Goal: Navigation & Orientation: Go to known website

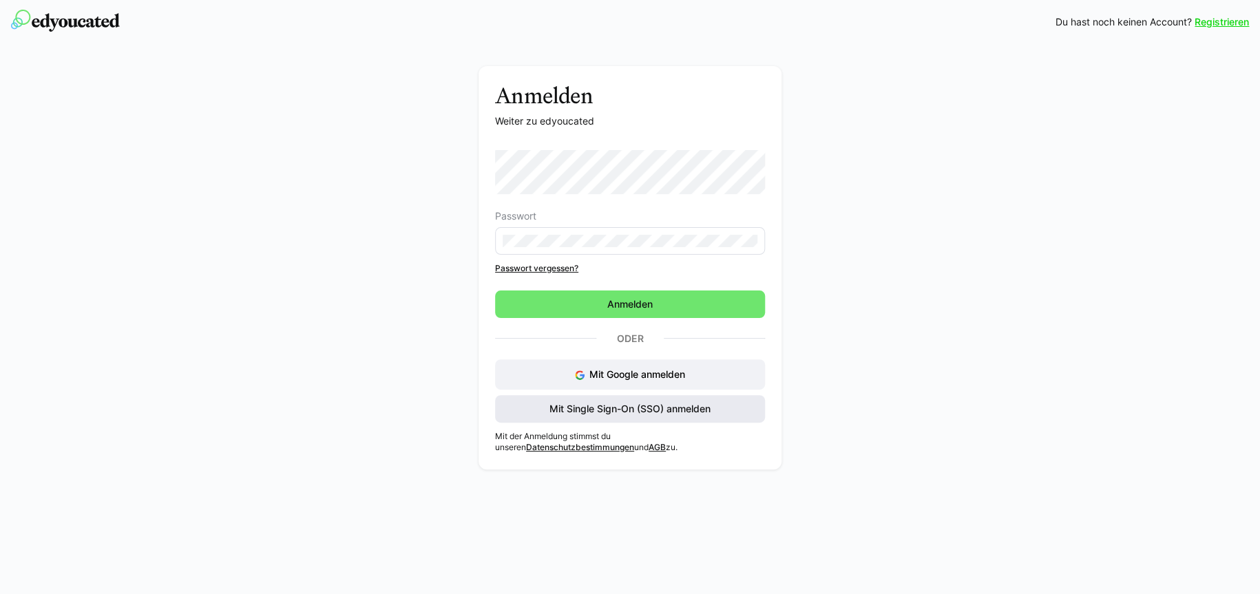
click at [591, 410] on span "Mit Single Sign-On (SSO) anmelden" at bounding box center [629, 409] width 165 height 14
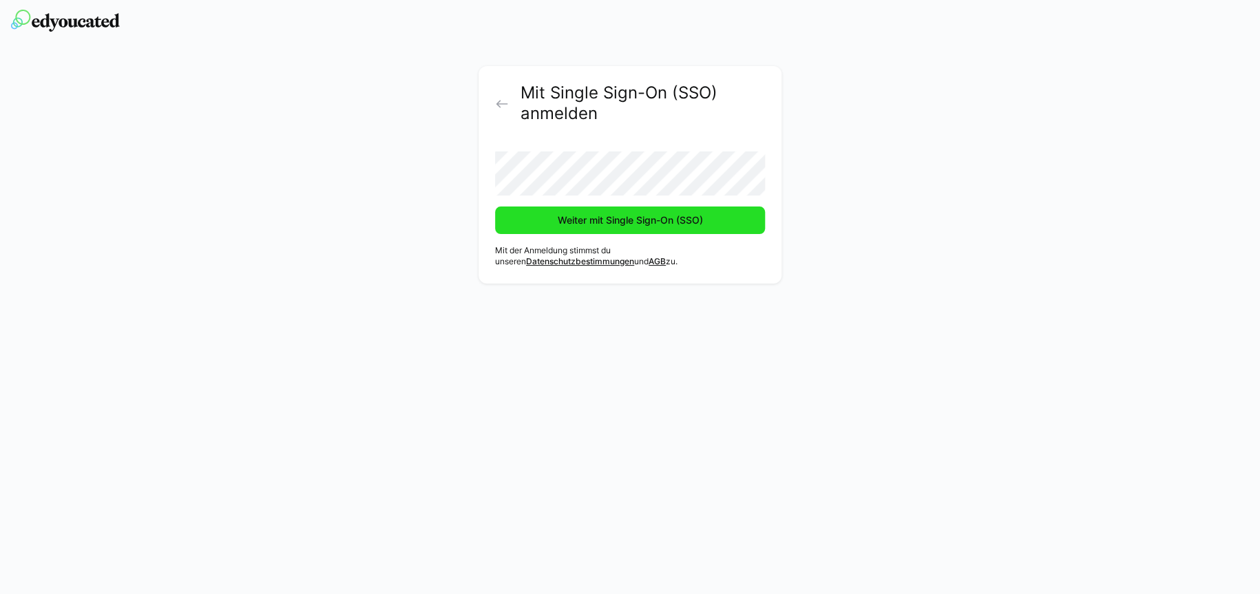
click at [596, 211] on span "Weiter mit Single Sign-On (SSO)" at bounding box center [630, 220] width 270 height 28
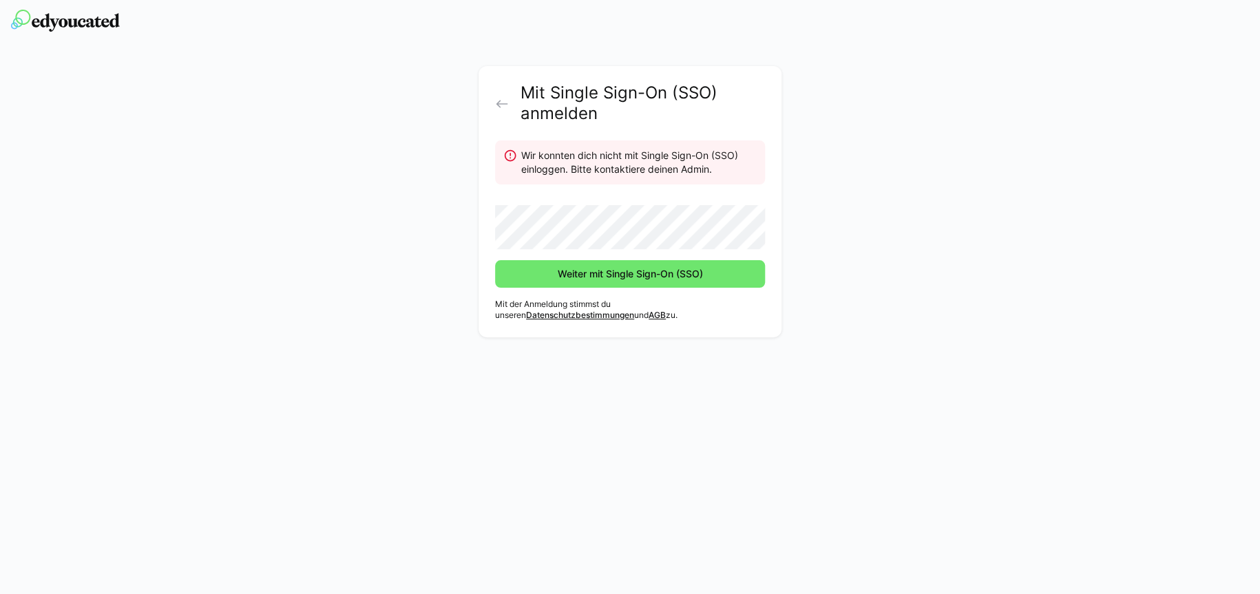
click at [502, 97] on eds-icon at bounding box center [502, 104] width 14 height 14
